Goal: Information Seeking & Learning: Check status

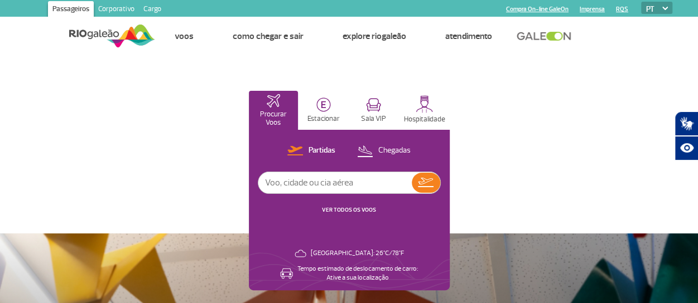
click at [308, 183] on input "text" at bounding box center [334, 182] width 153 height 21
type input "vix"
click at [438, 180] on button at bounding box center [425, 183] width 28 height 20
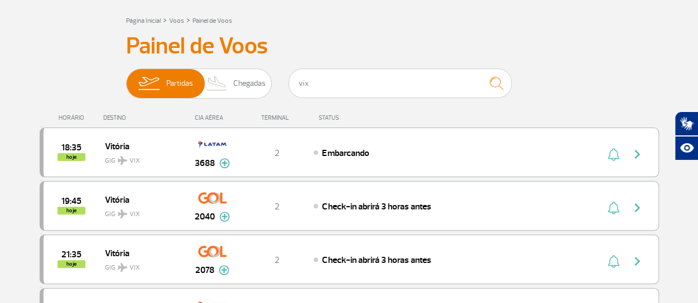
scroll to position [56, 0]
click at [175, 195] on span "Vitória" at bounding box center [140, 199] width 71 height 14
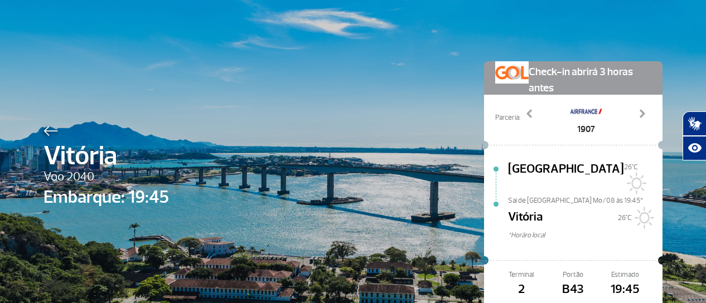
scroll to position [75, 0]
